Goal: Information Seeking & Learning: Learn about a topic

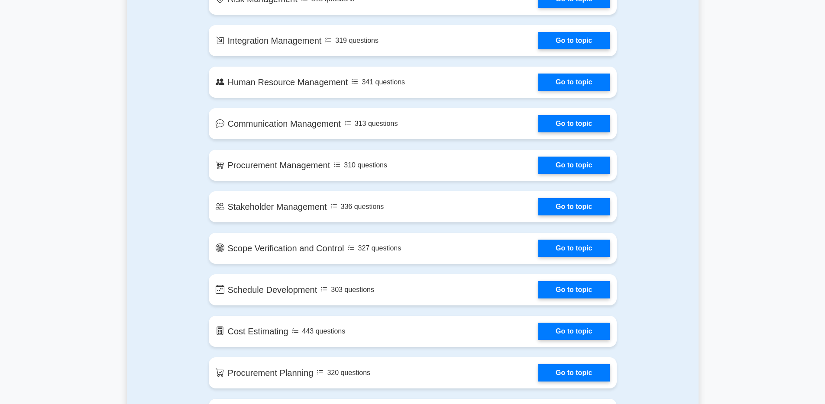
scroll to position [725, 0]
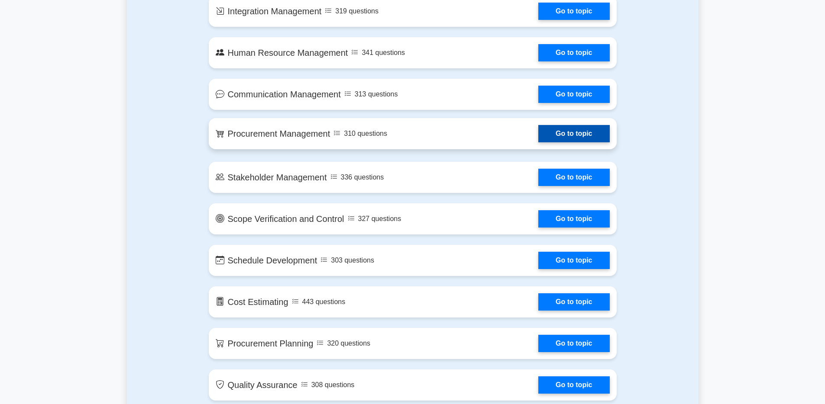
click at [565, 137] on link "Go to topic" at bounding box center [573, 133] width 71 height 17
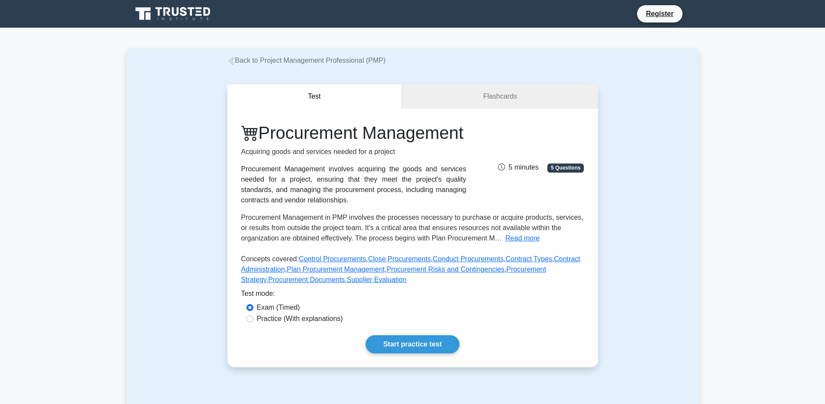
click at [287, 318] on label "Practice (With explanations)" at bounding box center [300, 319] width 86 height 10
click at [253, 318] on input "Practice (With explanations)" at bounding box center [249, 319] width 7 height 7
radio input "true"
click at [398, 347] on link "Start practice test" at bounding box center [412, 345] width 94 height 18
